Goal: Transaction & Acquisition: Purchase product/service

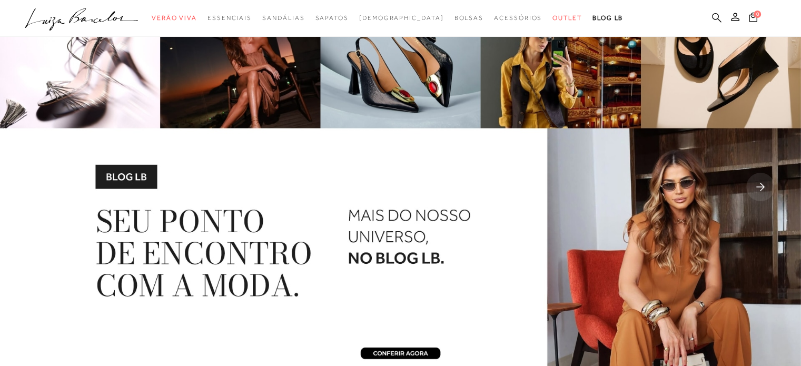
click at [717, 17] on icon at bounding box center [716, 18] width 9 height 10
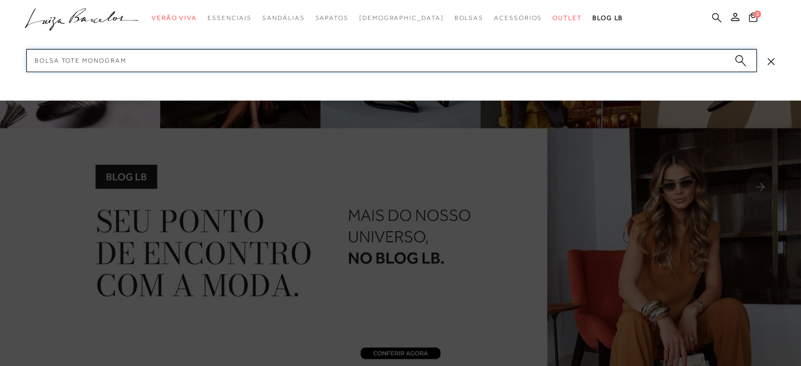
type input "bolsa tote monograma"
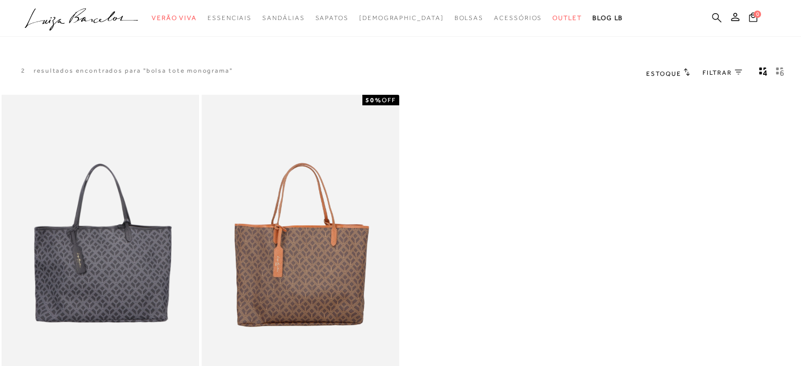
click at [717, 24] on link at bounding box center [716, 18] width 9 height 13
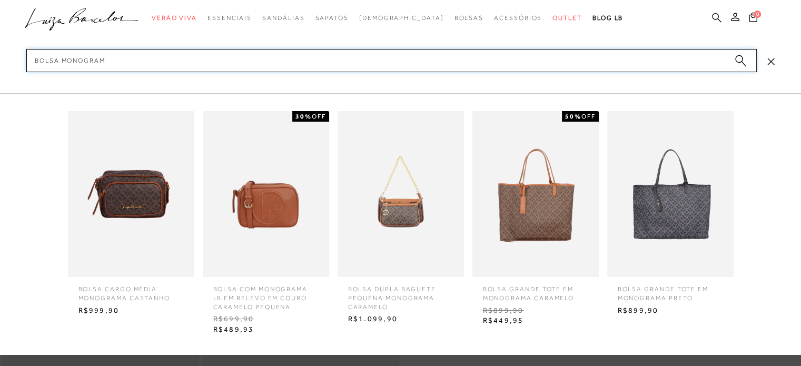
type input "bolsa monograma"
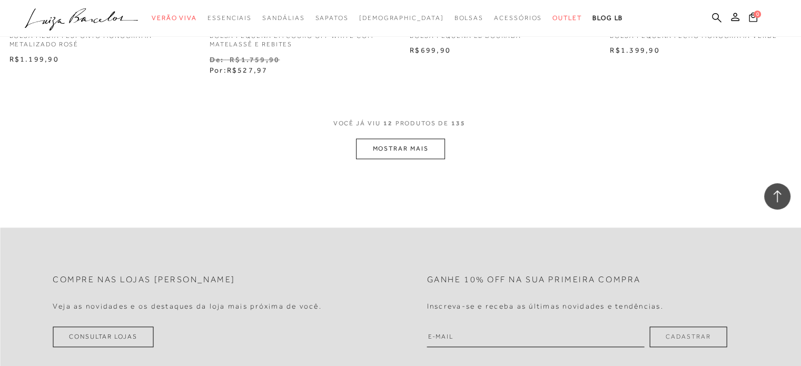
scroll to position [1030, 0]
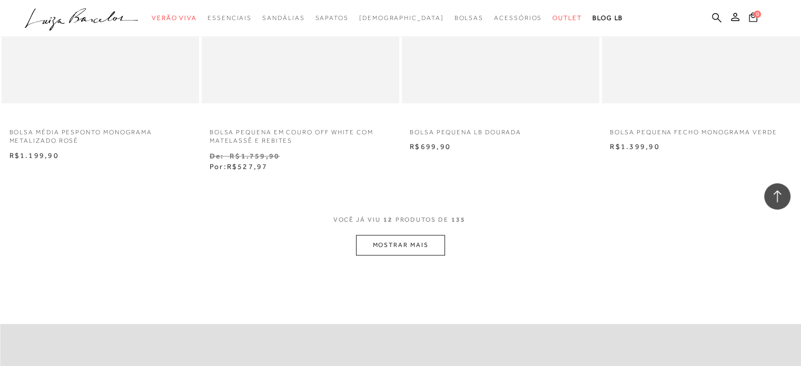
click at [398, 251] on button "MOSTRAR MAIS" at bounding box center [400, 245] width 89 height 21
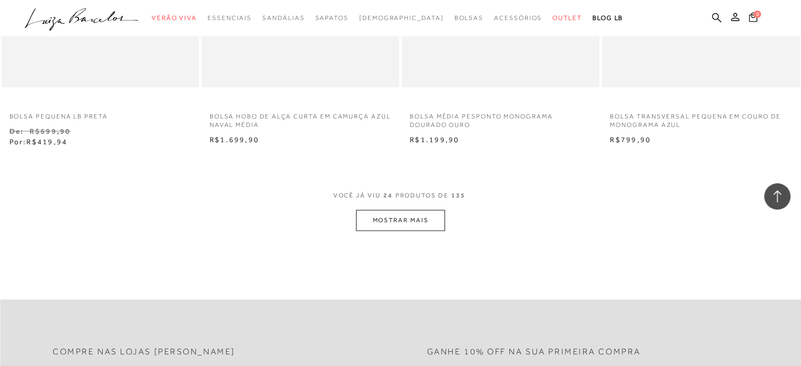
scroll to position [2165, 0]
click at [398, 211] on button "MOSTRAR MAIS" at bounding box center [400, 219] width 89 height 21
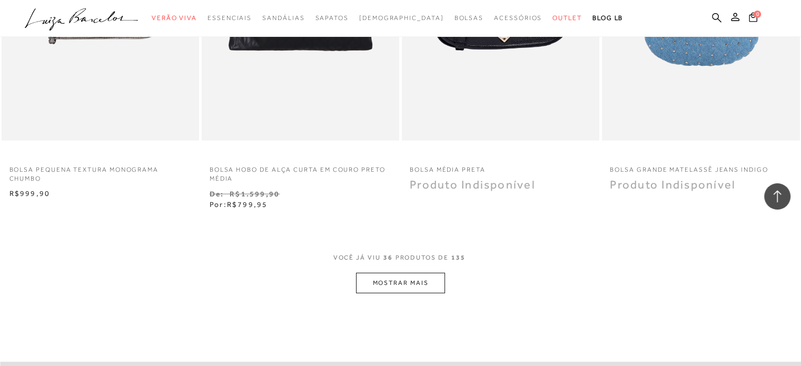
scroll to position [3287, 0]
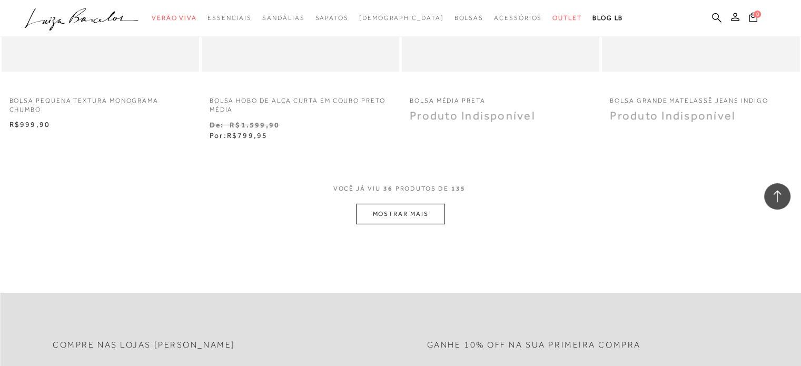
click at [405, 222] on button "MOSTRAR MAIS" at bounding box center [400, 214] width 89 height 21
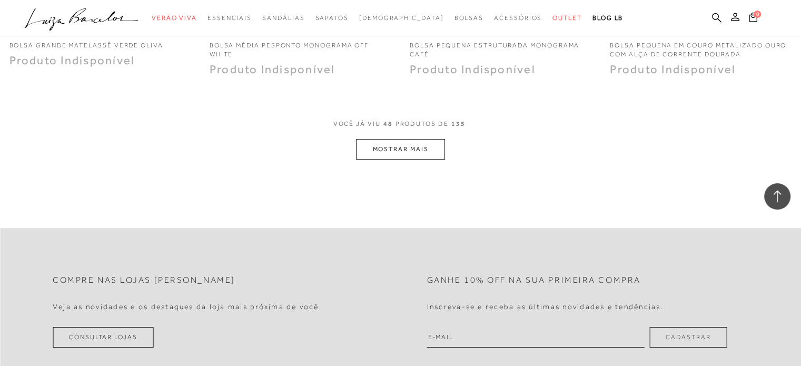
scroll to position [4454, 0]
click at [363, 144] on button "MOSTRAR MAIS" at bounding box center [400, 148] width 89 height 21
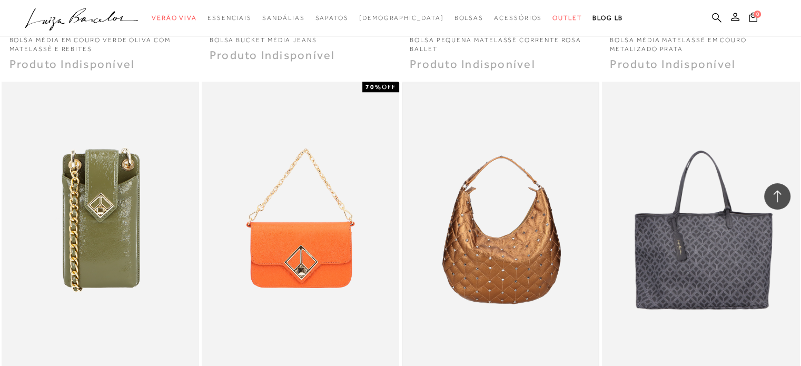
scroll to position [5515, 0]
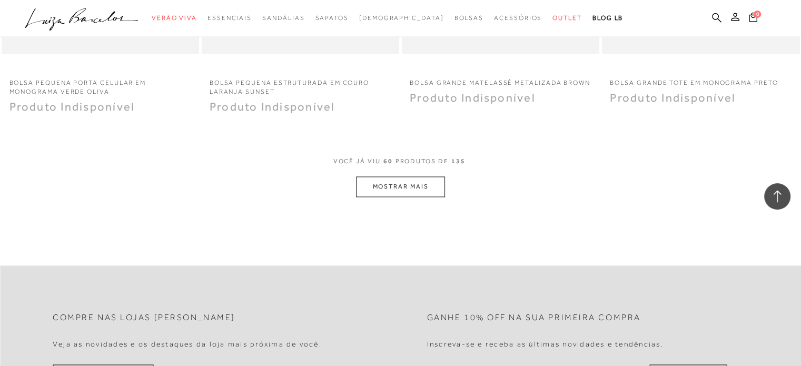
click at [409, 171] on div "VOCê JÁ VIU 60 PRODUTOS DE 135" at bounding box center [401, 166] width 135 height 19
click at [409, 177] on button "MOSTRAR MAIS" at bounding box center [400, 187] width 89 height 21
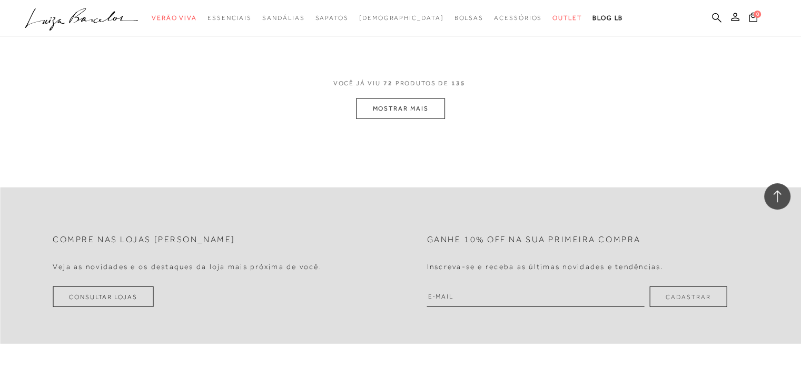
scroll to position [6713, 0]
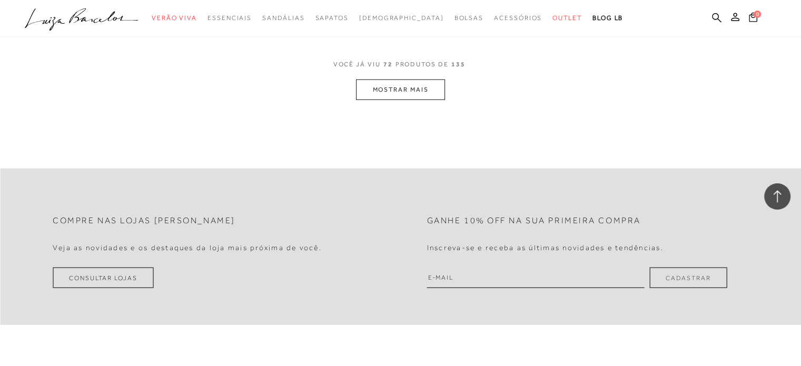
click at [413, 95] on button "MOSTRAR MAIS" at bounding box center [400, 90] width 89 height 21
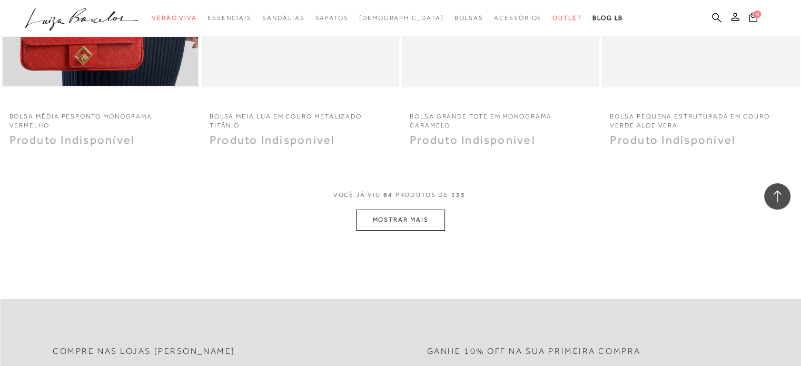
scroll to position [7721, 0]
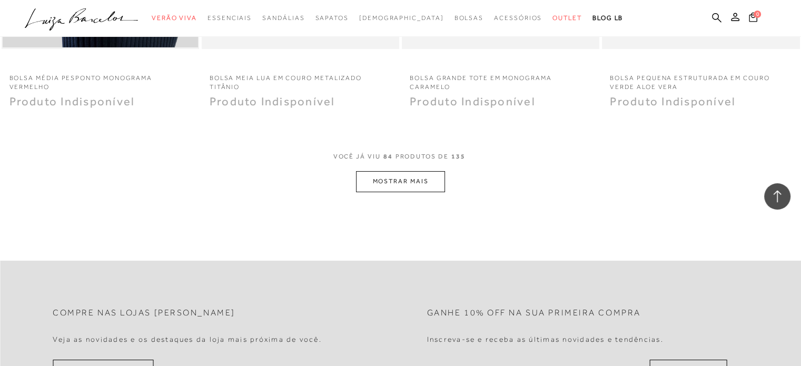
click at [382, 181] on button "MOSTRAR MAIS" at bounding box center [400, 181] width 89 height 21
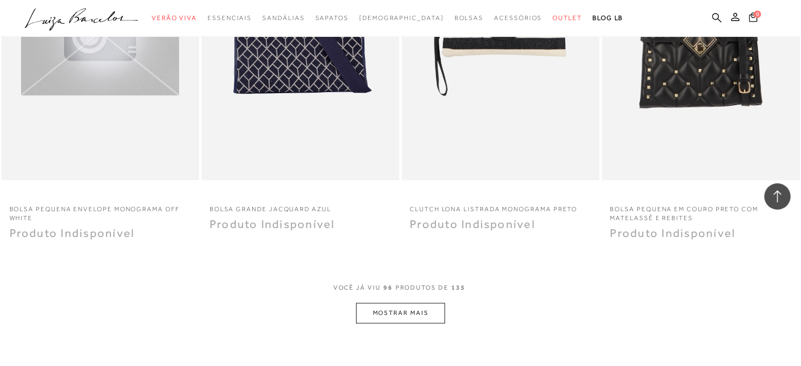
scroll to position [8775, 0]
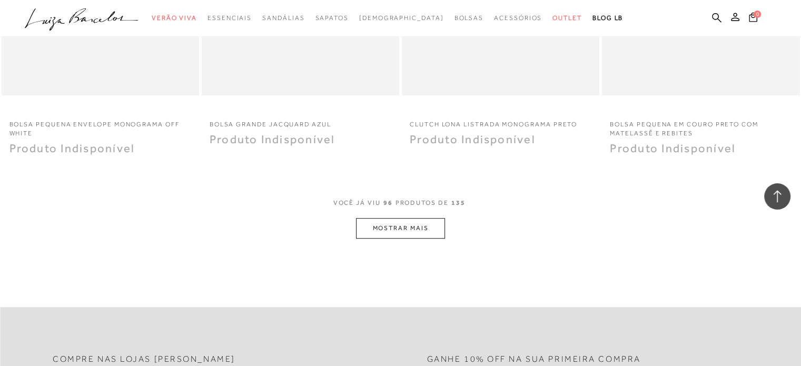
click at [413, 219] on button "MOSTRAR MAIS" at bounding box center [400, 228] width 89 height 21
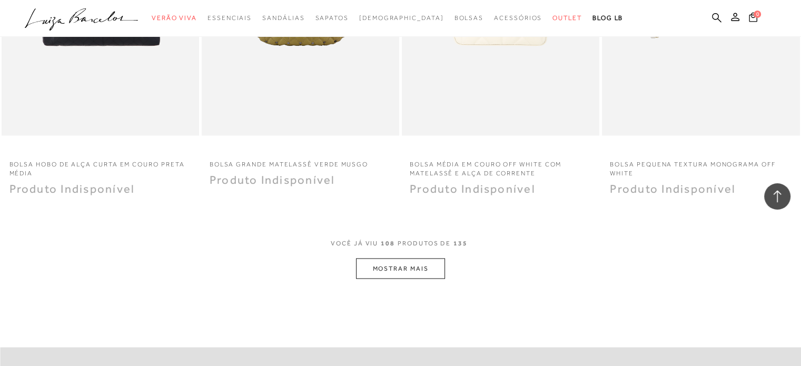
scroll to position [9983, 0]
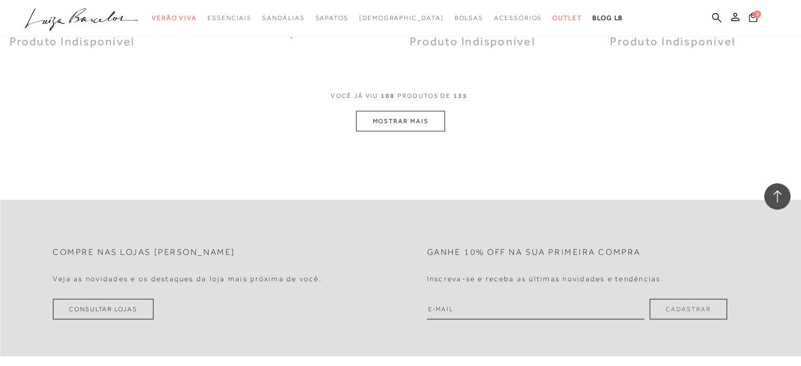
click at [426, 102] on div "VOCê JÁ VIU 108 PRODUTOS DE 135" at bounding box center [401, 100] width 140 height 19
click at [429, 111] on button "MOSTRAR MAIS" at bounding box center [400, 121] width 89 height 21
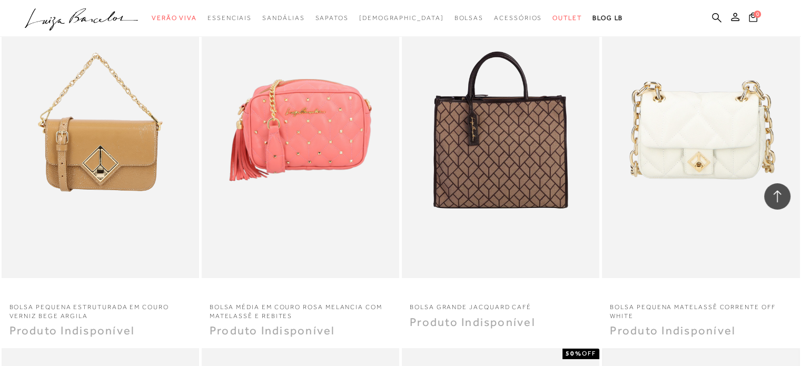
scroll to position [7860, 0]
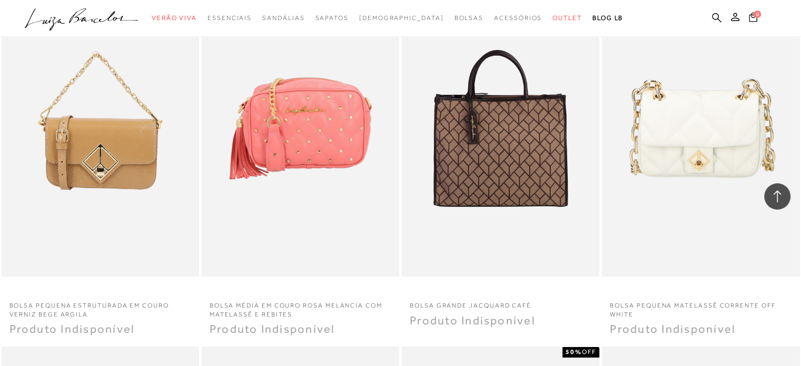
drag, startPoint x: 715, startPoint y: 19, endPoint x: 712, endPoint y: 28, distance: 9.3
click at [715, 20] on icon at bounding box center [716, 18] width 9 height 10
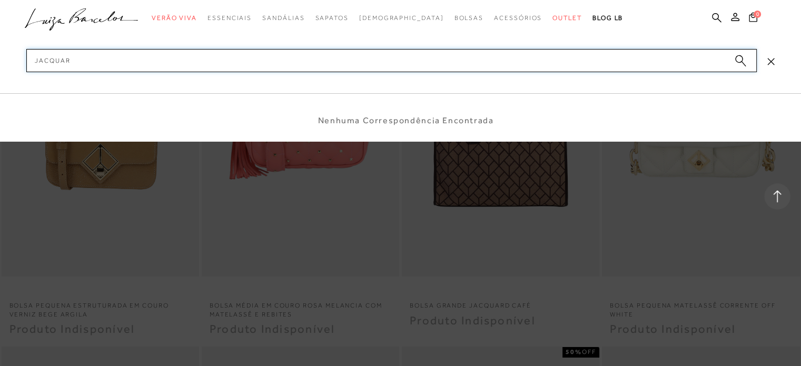
type input "JACQUARD"
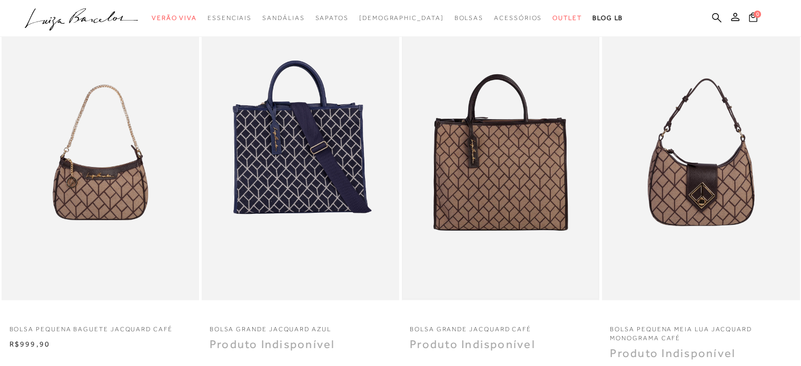
click at [453, 128] on img at bounding box center [500, 152] width 195 height 293
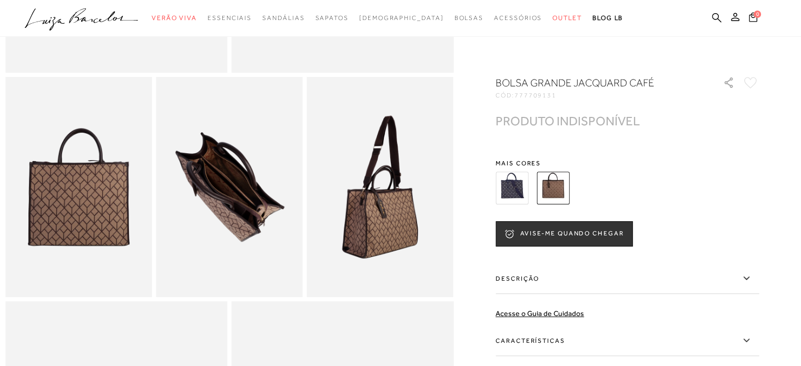
scroll to position [316, 0]
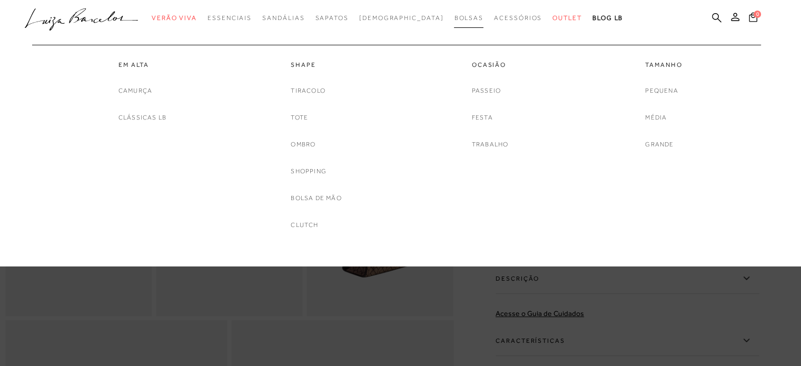
click at [454, 18] on span "Bolsas" at bounding box center [469, 17] width 30 height 7
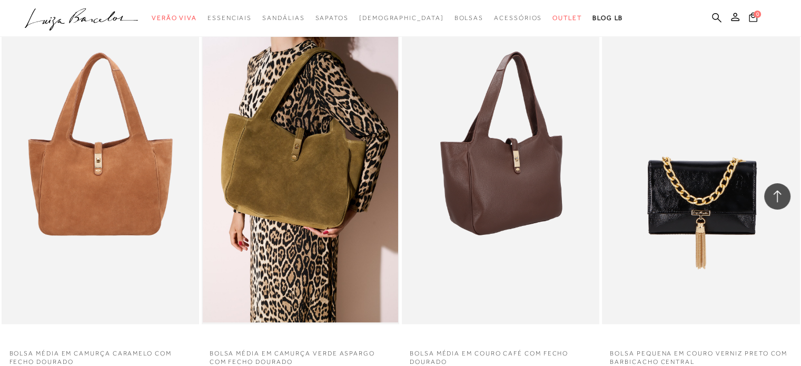
scroll to position [1857, 0]
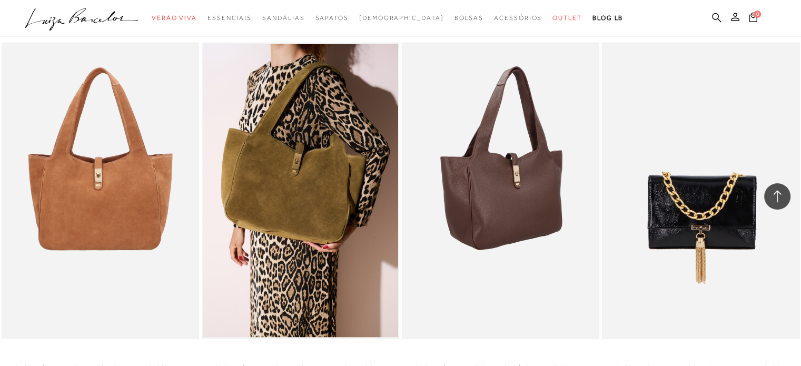
click at [551, 124] on img at bounding box center [501, 190] width 197 height 297
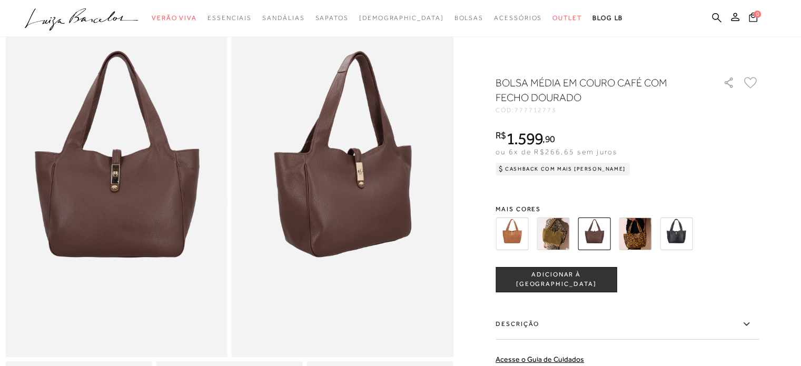
scroll to position [53, 0]
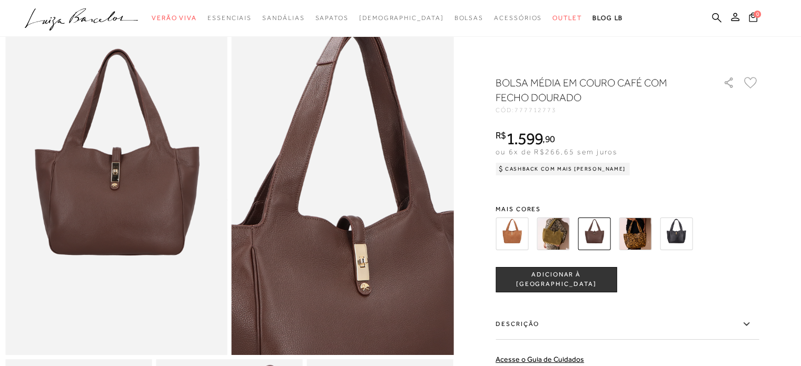
drag, startPoint x: 360, startPoint y: 77, endPoint x: 740, endPoint y: 163, distance: 389.0
click at [748, 151] on div "R$ 1.599 , 90 ou 6x de R$266,65 sem juros Cashback com Mais Luiza R$ 1.599,90" at bounding box center [627, 151] width 263 height 42
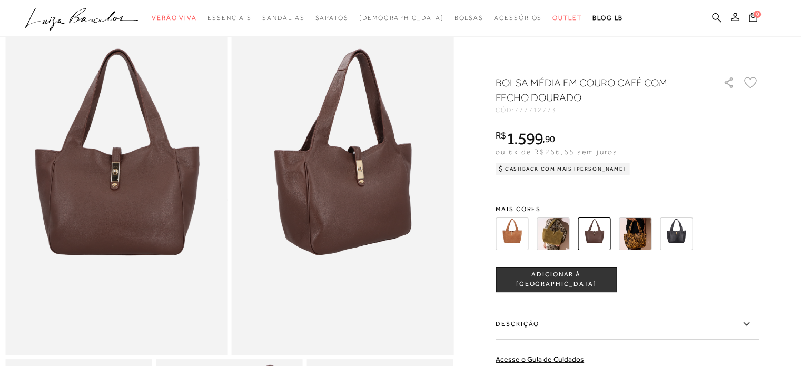
click at [715, 194] on div "BOLSA MÉDIA EM COURO CAFÉ COM FECHO DOURADO CÓD: 777712773 × É necessário selec…" at bounding box center [627, 289] width 263 height 428
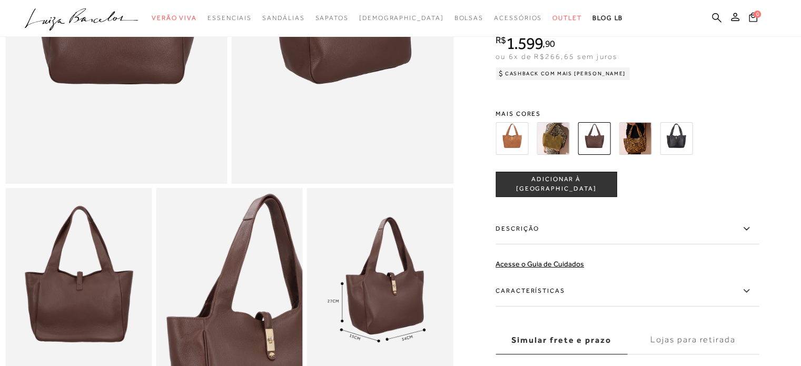
scroll to position [263, 0]
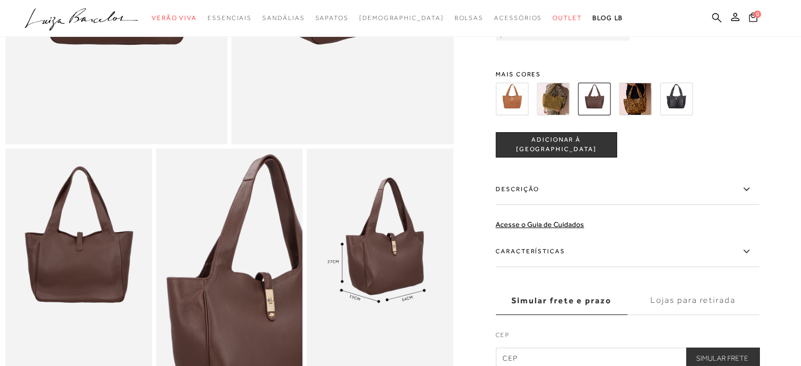
click at [698, 202] on label "Descrição" at bounding box center [627, 189] width 263 height 31
click at [0, 0] on input "Descrição" at bounding box center [0, 0] width 0 height 0
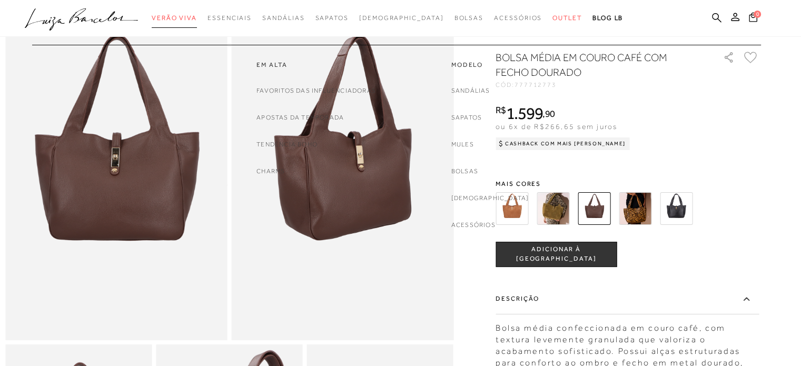
scroll to position [57, 0]
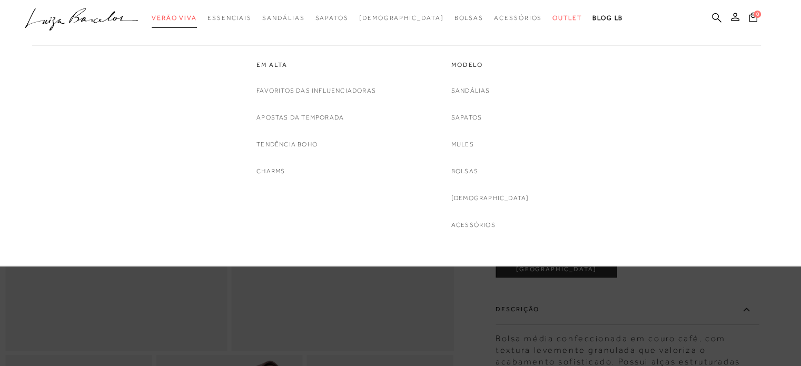
click at [188, 9] on link "Verão Viva" at bounding box center [174, 17] width 45 height 19
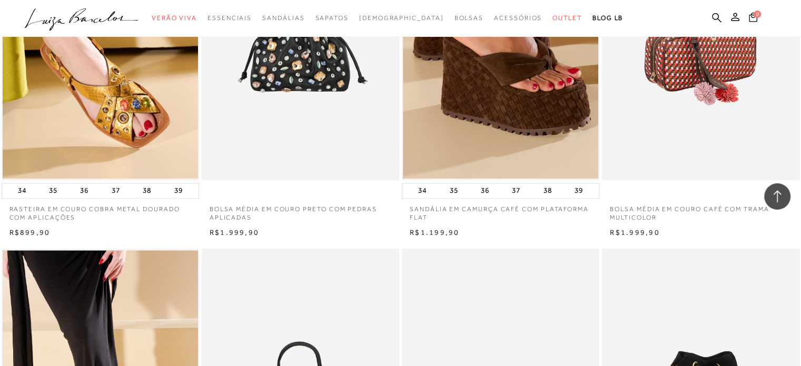
scroll to position [1317, 0]
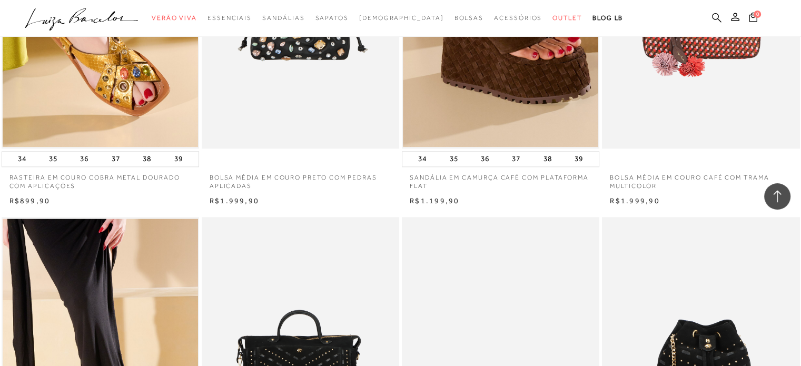
click at [712, 19] on icon at bounding box center [716, 18] width 9 height 10
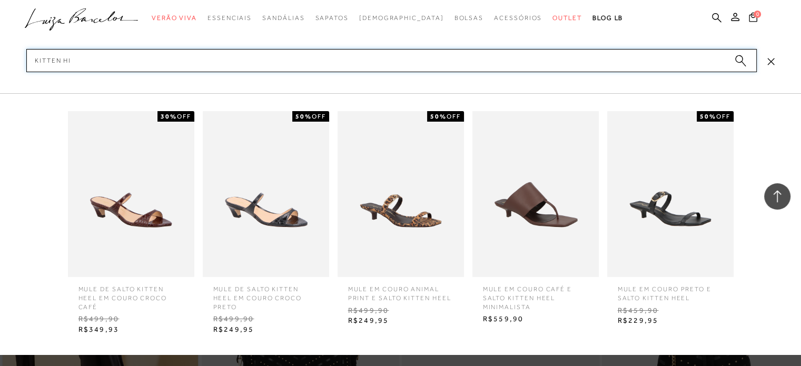
type input "kitten hil"
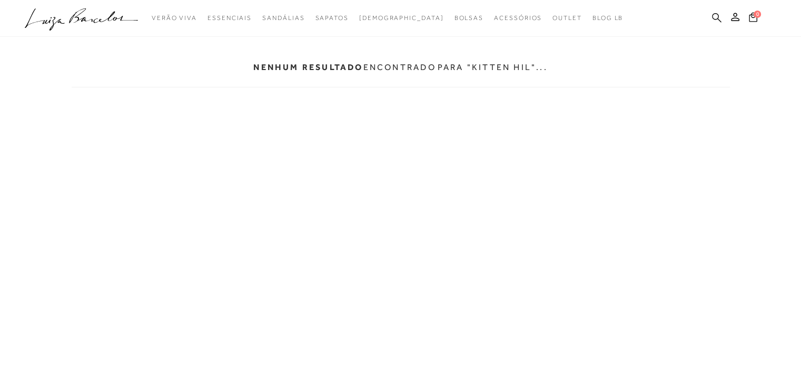
click at [716, 15] on icon at bounding box center [716, 18] width 9 height 10
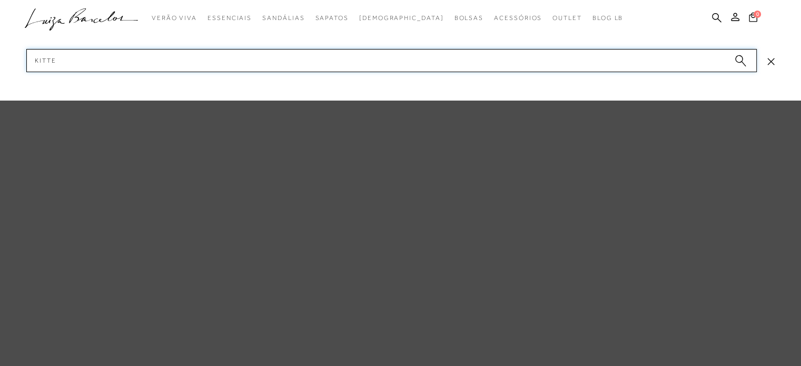
type input "kitten"
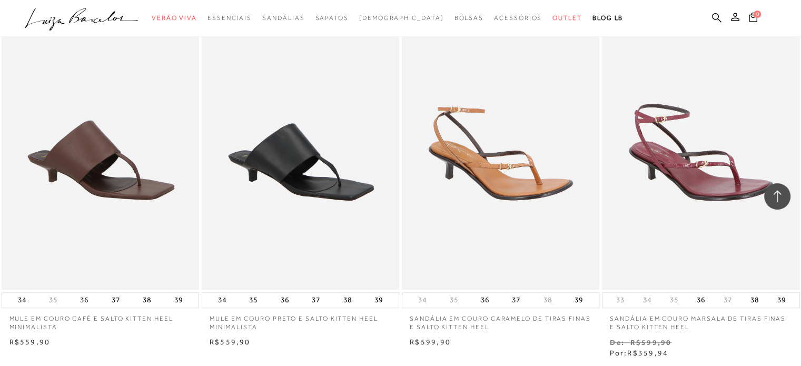
scroll to position [1107, 0]
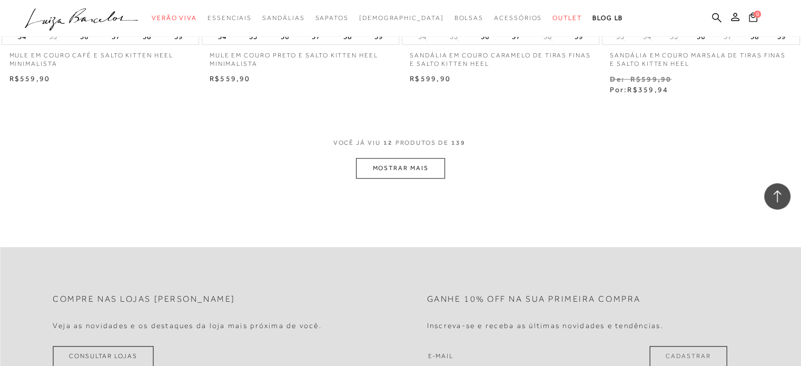
click at [409, 168] on button "MOSTRAR MAIS" at bounding box center [400, 168] width 89 height 21
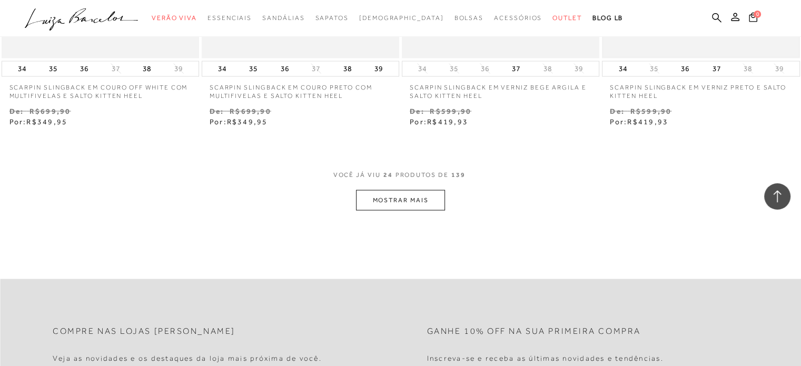
scroll to position [2213, 0]
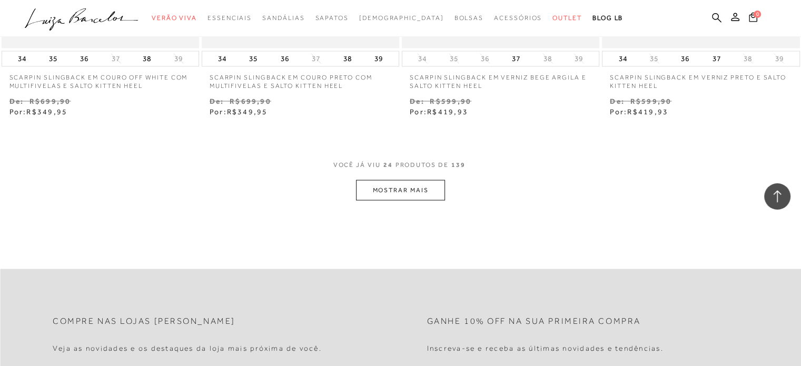
click at [427, 188] on button "MOSTRAR MAIS" at bounding box center [400, 190] width 89 height 21
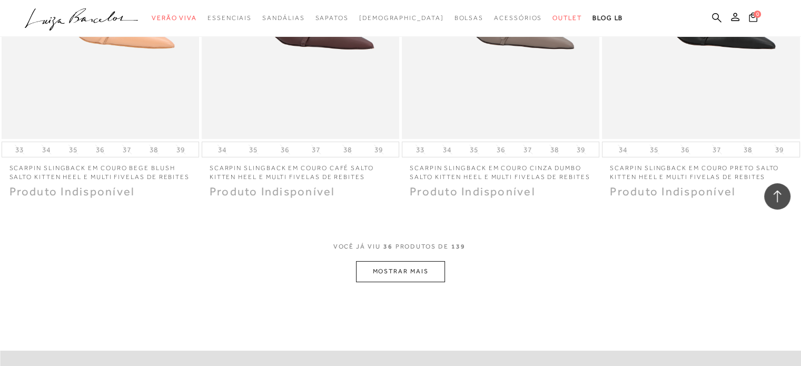
scroll to position [3267, 0]
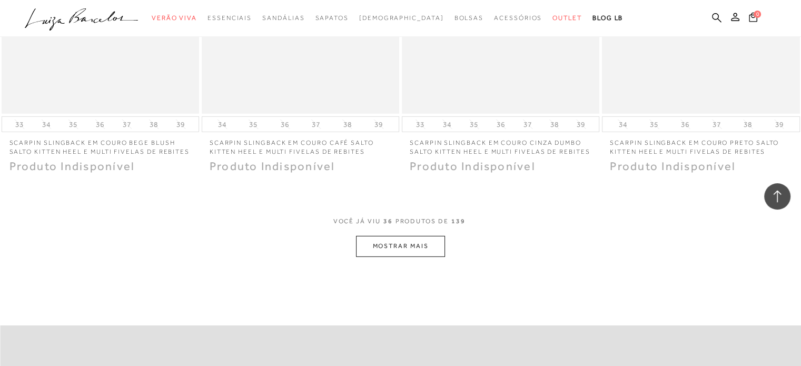
click at [396, 246] on button "MOSTRAR MAIS" at bounding box center [400, 246] width 89 height 21
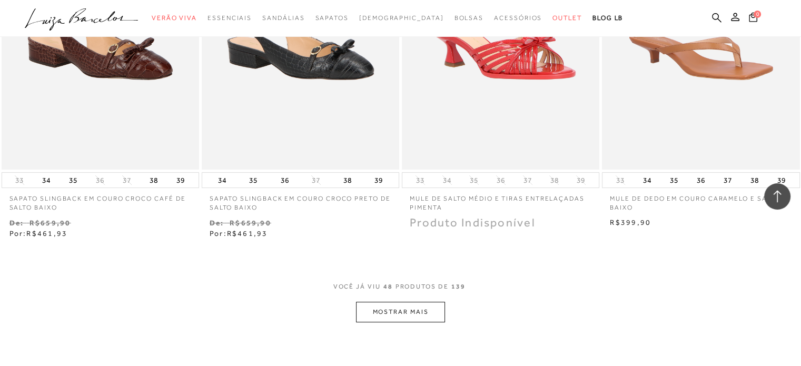
scroll to position [4321, 0]
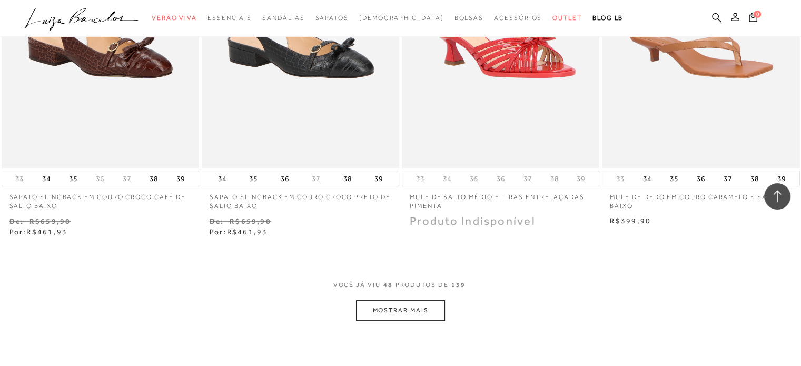
click at [413, 317] on button "MOSTRAR MAIS" at bounding box center [400, 310] width 89 height 21
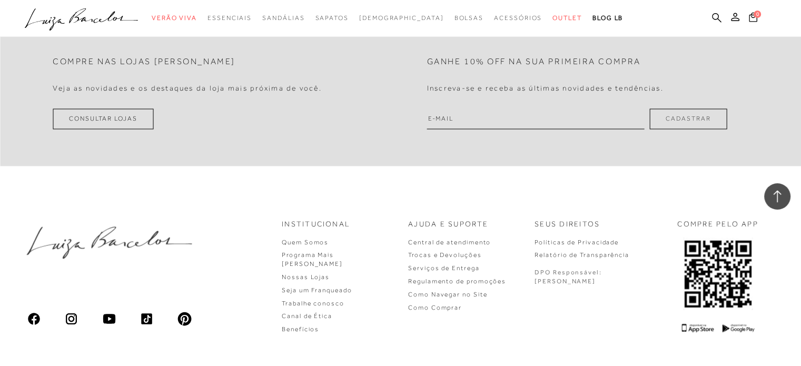
scroll to position [5533, 0]
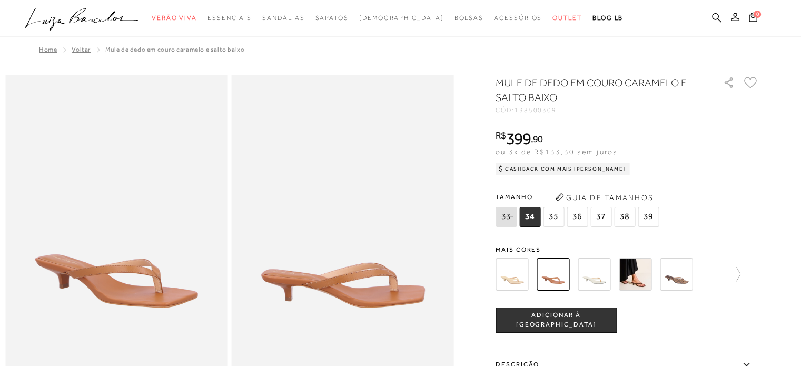
click at [637, 276] on img at bounding box center [635, 274] width 33 height 33
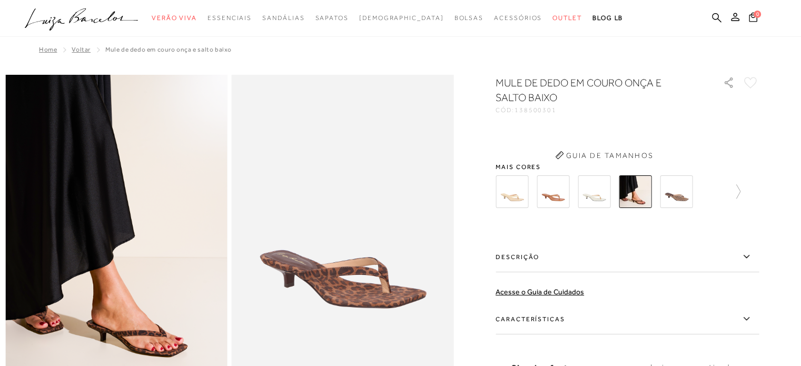
click at [564, 159] on icon "button" at bounding box center [560, 155] width 8 height 8
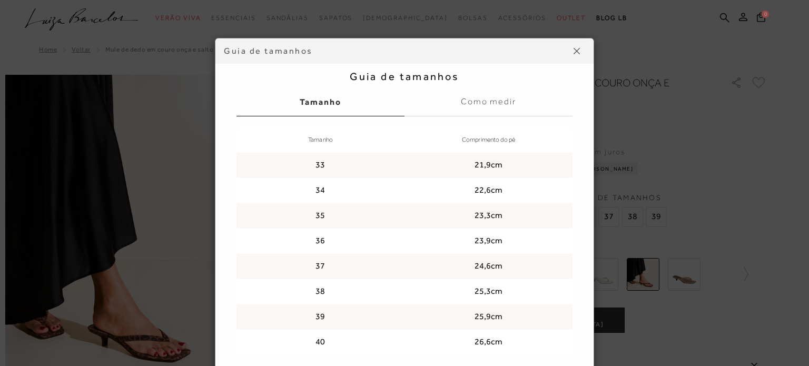
click at [576, 54] on button at bounding box center [577, 51] width 17 height 17
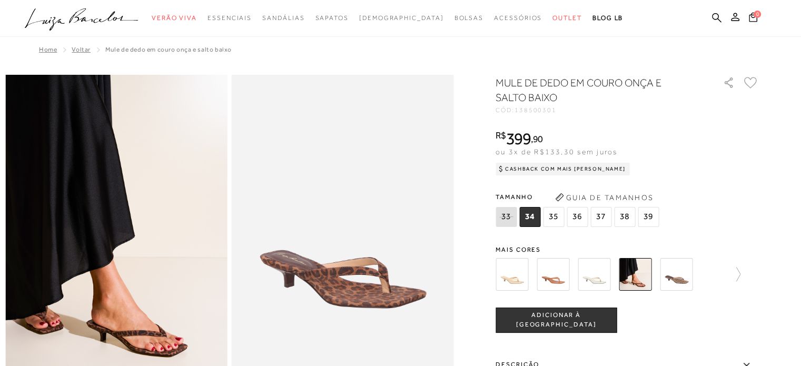
click at [528, 275] on img at bounding box center [512, 274] width 33 height 33
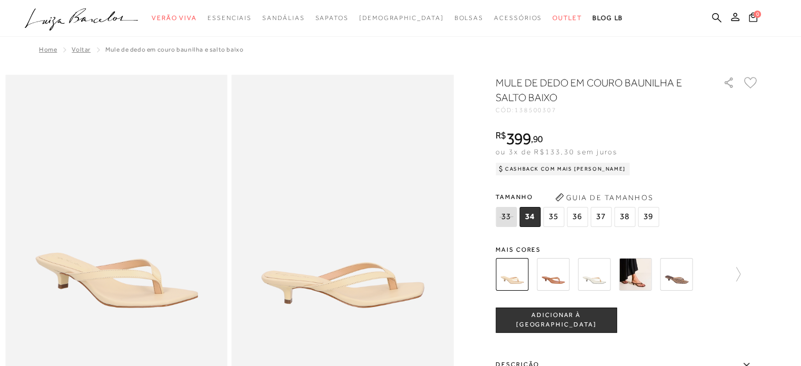
click at [569, 282] on img at bounding box center [553, 274] width 33 height 33
